Goal: Find contact information: Find specific fact

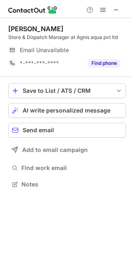
scroll to position [179, 131]
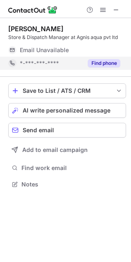
click at [107, 63] on button "Find phone" at bounding box center [104, 63] width 32 height 8
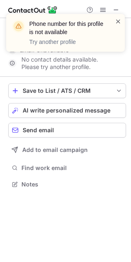
click at [118, 21] on span at bounding box center [118, 21] width 7 height 8
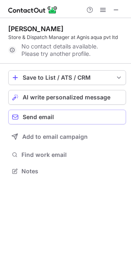
scroll to position [166, 131]
click at [113, 8] on span at bounding box center [116, 10] width 7 height 7
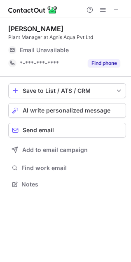
scroll to position [179, 131]
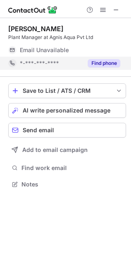
click at [103, 58] on div "Find phone" at bounding box center [101, 63] width 37 height 13
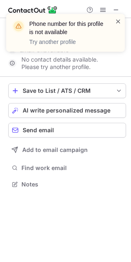
click at [118, 23] on span at bounding box center [118, 21] width 7 height 8
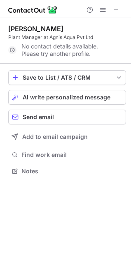
scroll to position [166, 131]
click at [116, 11] on span at bounding box center [116, 10] width 7 height 7
